Goal: Task Accomplishment & Management: Use online tool/utility

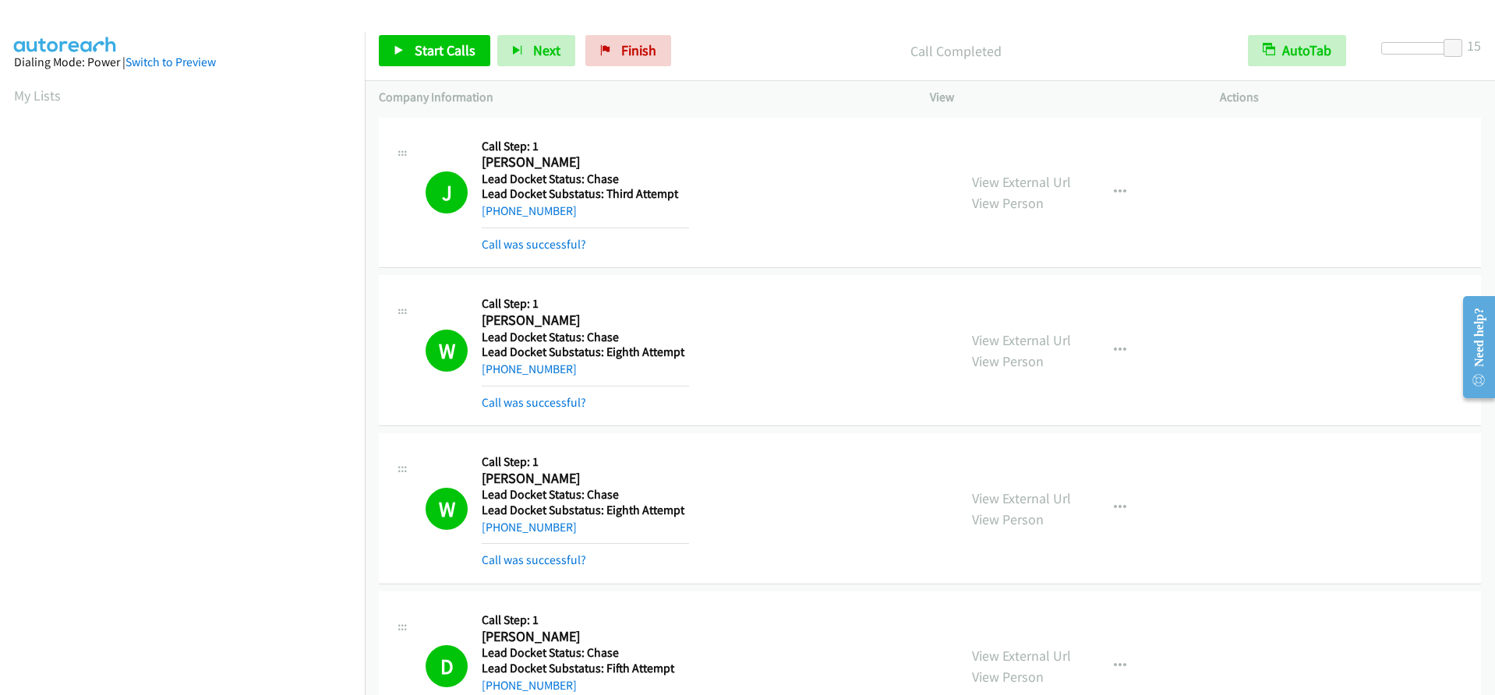
scroll to position [179, 0]
click at [399, 44] on link "Start Calls" at bounding box center [434, 50] width 111 height 31
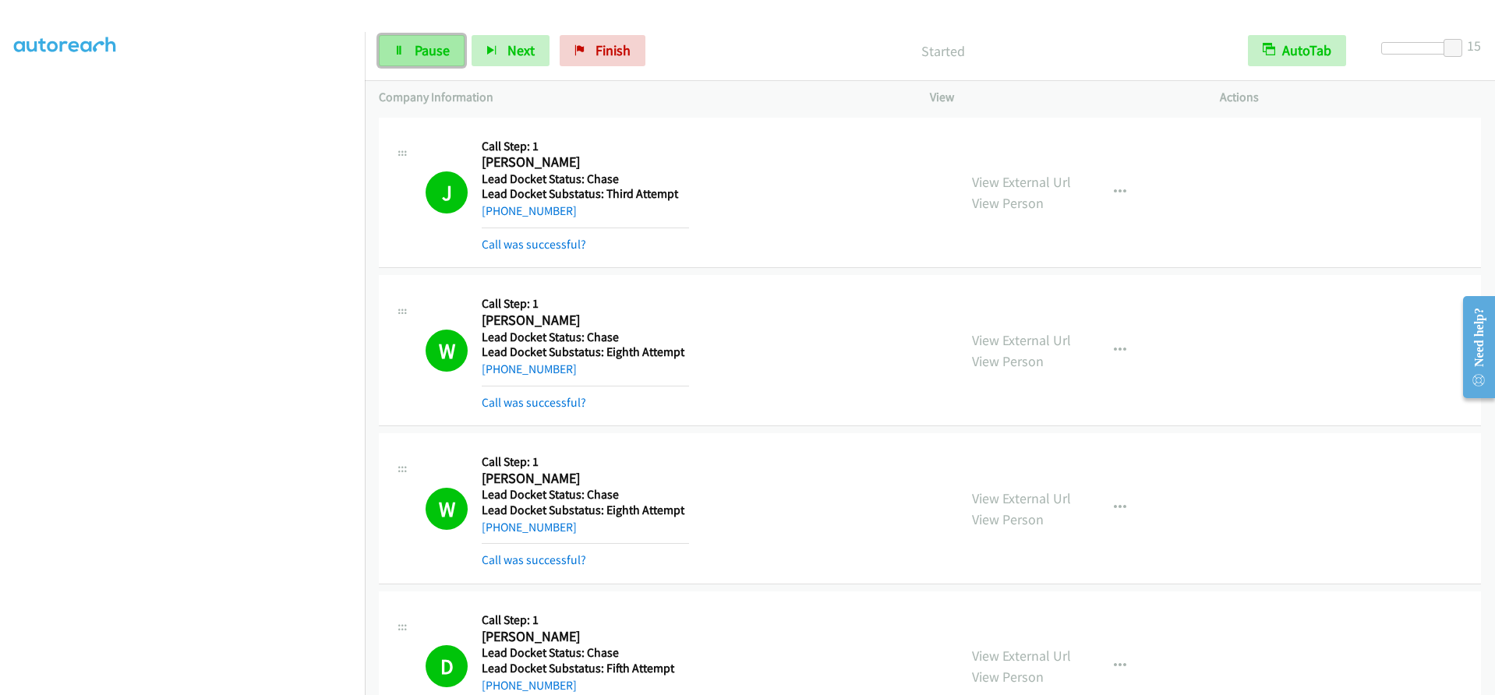
click at [404, 51] on icon at bounding box center [399, 51] width 11 height 11
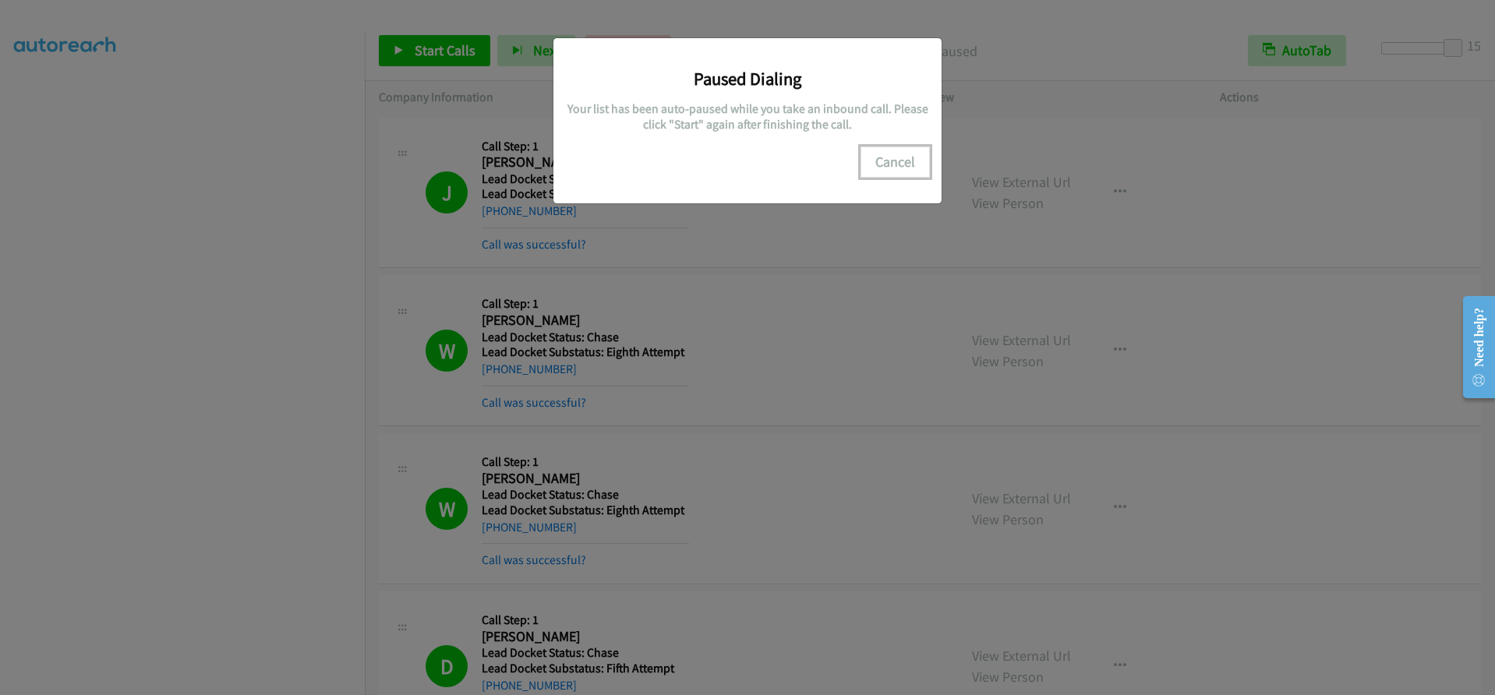
click at [896, 157] on button "Cancel" at bounding box center [895, 162] width 69 height 31
click at [64, 263] on div "Paused Dialing Your list has been auto-paused while you take an inbound call. P…" at bounding box center [747, 354] width 1495 height 681
click at [902, 164] on button "Cancel" at bounding box center [895, 162] width 69 height 31
click at [403, 47] on div "Paused Dialing Your list has been auto-paused while you take an inbound call. P…" at bounding box center [747, 354] width 1495 height 681
click at [67, 267] on div "Paused Dialing Your list has been auto-paused while you take an inbound call. P…" at bounding box center [747, 354] width 1495 height 681
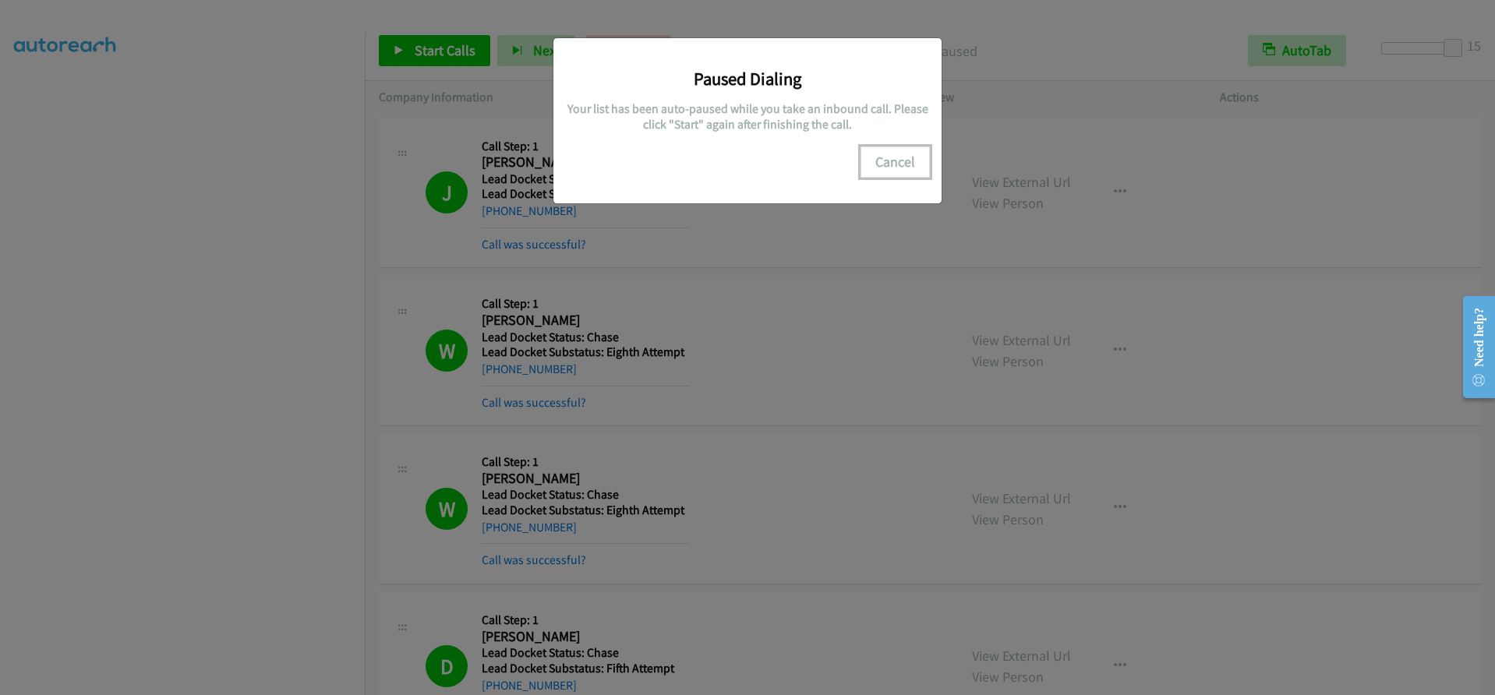
click at [902, 157] on button "Cancel" at bounding box center [895, 162] width 69 height 31
click at [900, 157] on button "Cancel" at bounding box center [895, 162] width 69 height 31
click at [902, 157] on button "Cancel" at bounding box center [895, 162] width 69 height 31
click at [399, 51] on div "Paused Dialing Your list has been auto-paused while you take an inbound call. P…" at bounding box center [747, 354] width 1495 height 681
click at [148, 294] on div "Paused Dialing Your list has been auto-paused while you take an inbound call. P…" at bounding box center [747, 354] width 1495 height 681
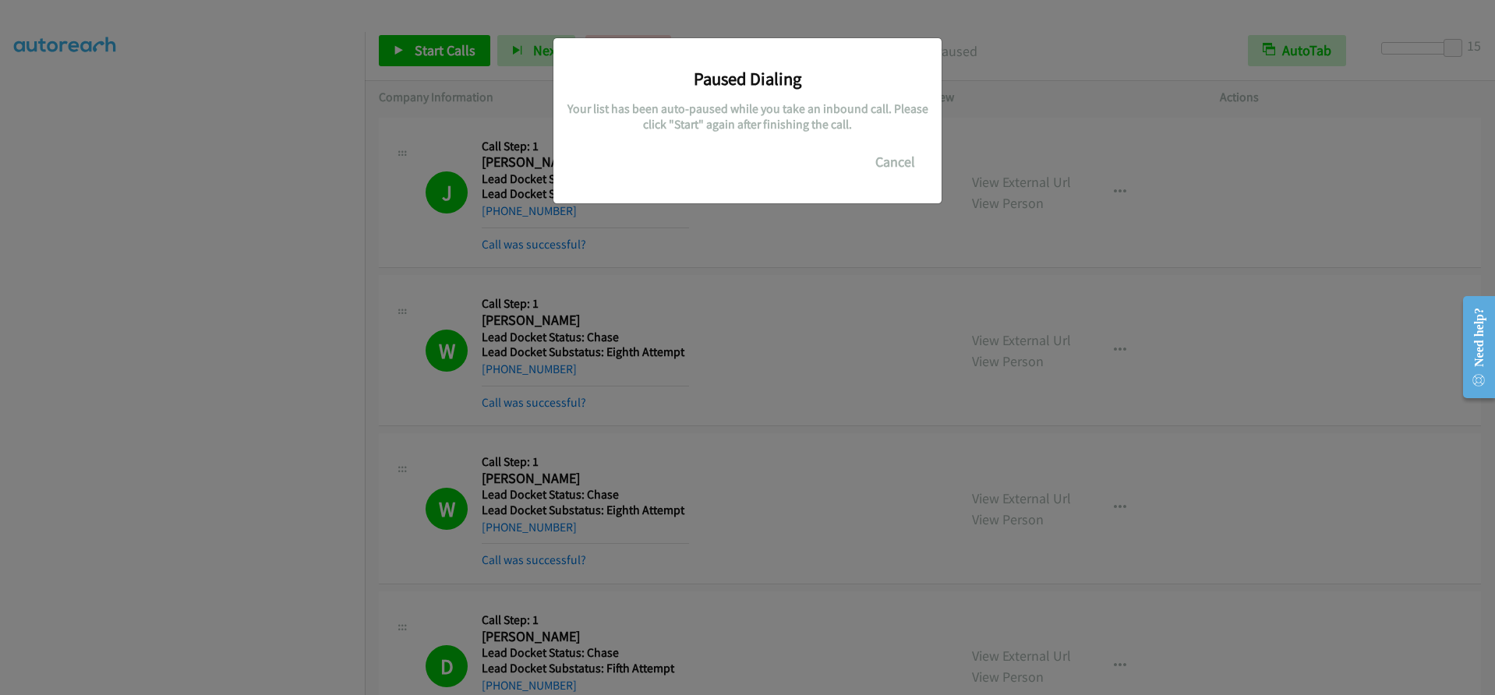
click at [444, 51] on div "Paused Dialing Your list has been auto-paused while you take an inbound call. P…" at bounding box center [747, 354] width 1495 height 681
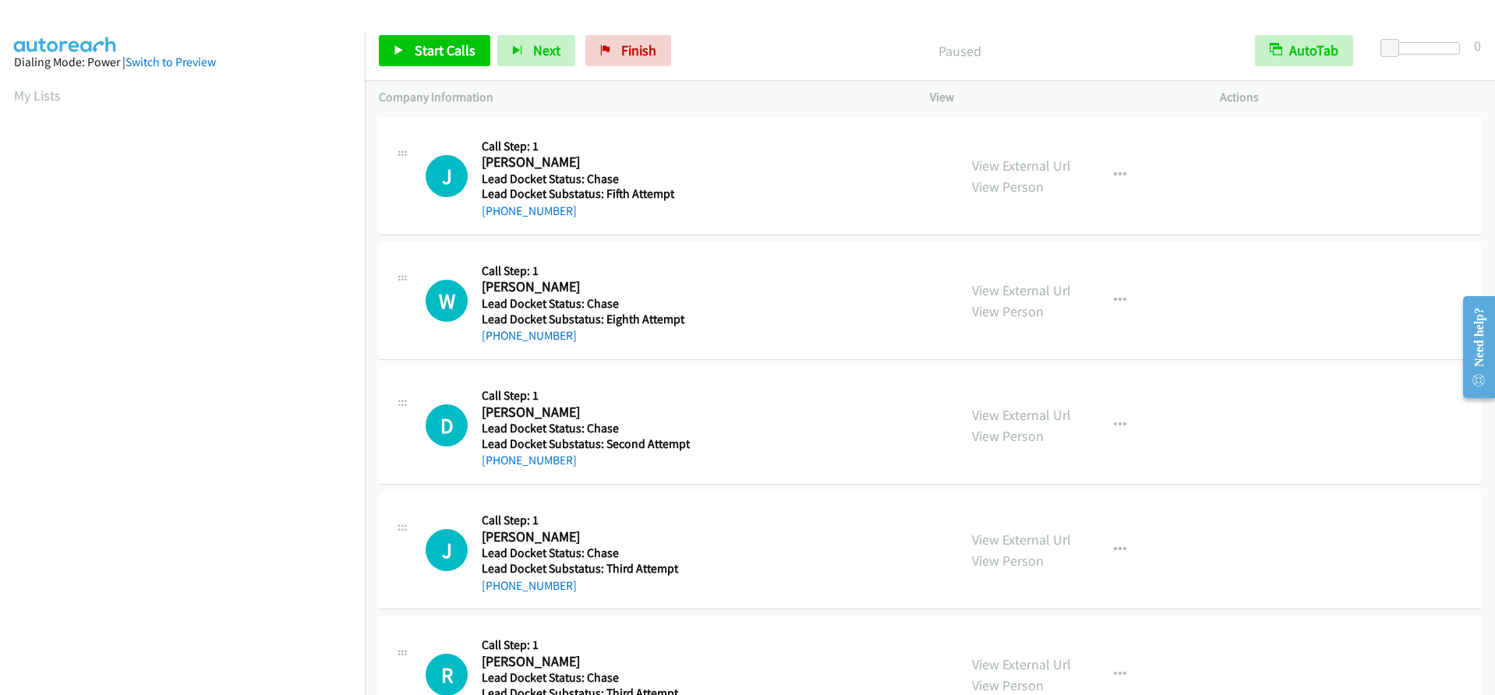
scroll to position [179, 0]
